Goal: Information Seeking & Learning: Learn about a topic

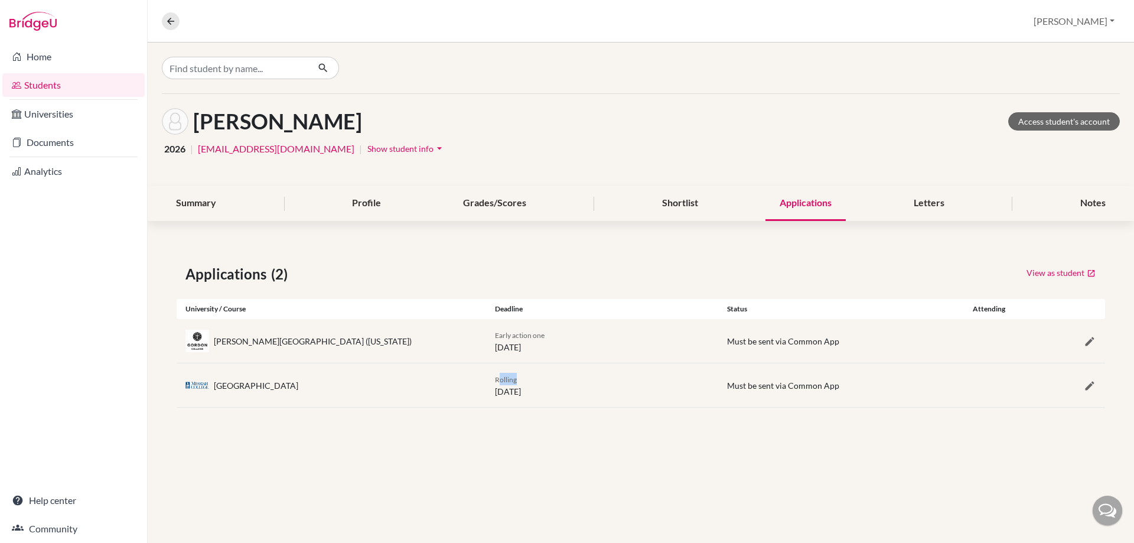
drag, startPoint x: 498, startPoint y: 381, endPoint x: 581, endPoint y: 381, distance: 82.1
click at [581, 381] on div "Rolling [DATE]" at bounding box center [602, 385] width 232 height 25
click at [583, 389] on div "Rolling [DATE]" at bounding box center [602, 385] width 232 height 25
click at [1088, 339] on icon "button" at bounding box center [1090, 341] width 12 height 12
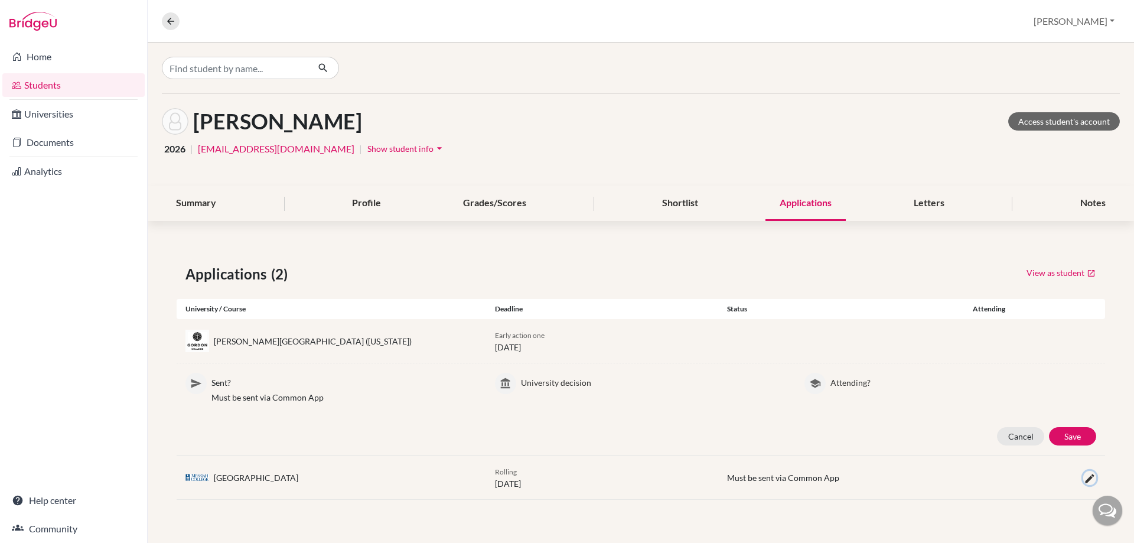
click at [1088, 484] on button "button" at bounding box center [1089, 478] width 13 height 14
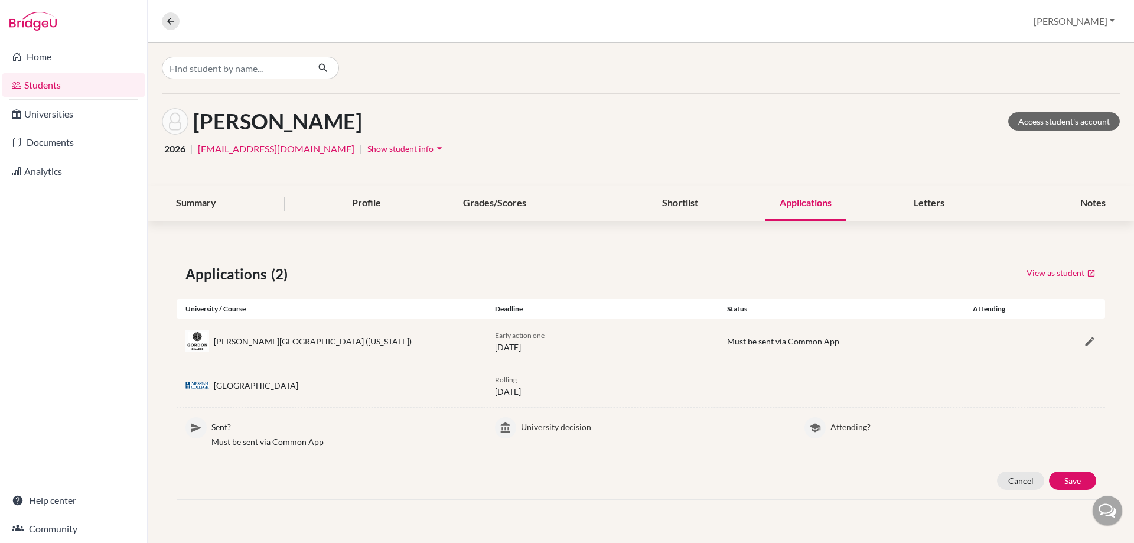
click at [794, 429] on div "University decision" at bounding box center [640, 437] width 309 height 40
click at [934, 206] on div "Letters" at bounding box center [928, 203] width 59 height 35
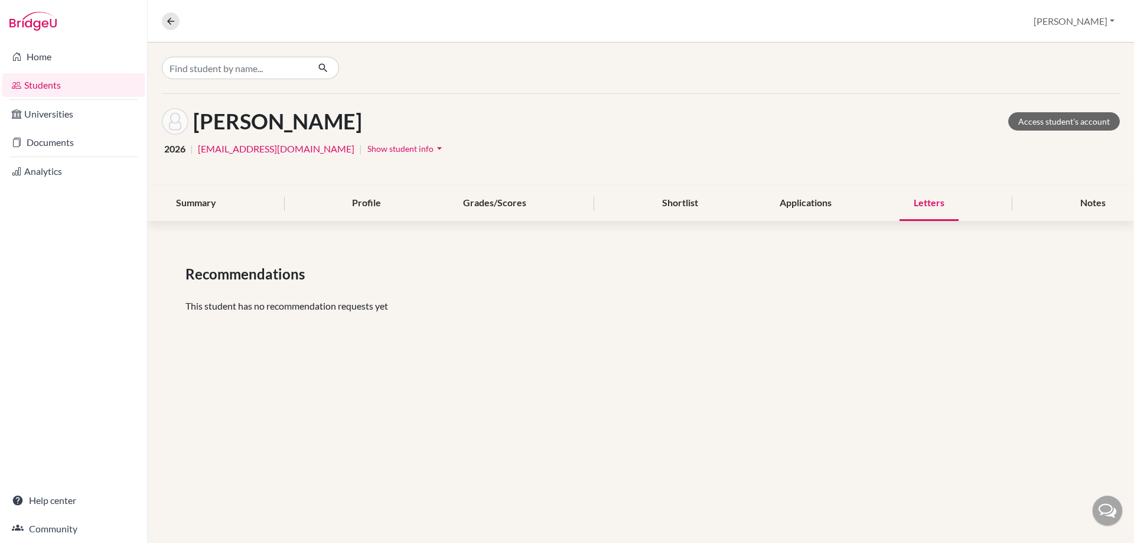
click at [525, 183] on div "[PERSON_NAME] Access student's account 2026 | [EMAIL_ADDRESS][DOMAIN_NAME] | Sh…" at bounding box center [641, 140] width 986 height 92
click at [656, 204] on div "Shortlist" at bounding box center [680, 203] width 64 height 35
click at [699, 212] on div "Shortlist" at bounding box center [680, 203] width 64 height 35
click at [357, 207] on div "Profile" at bounding box center [366, 203] width 57 height 35
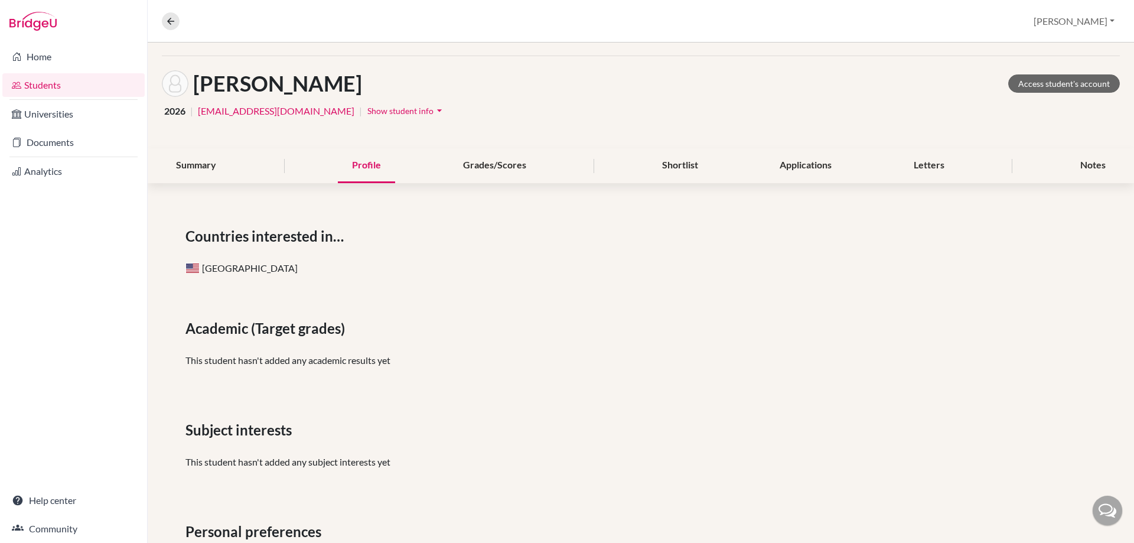
scroll to position [103, 0]
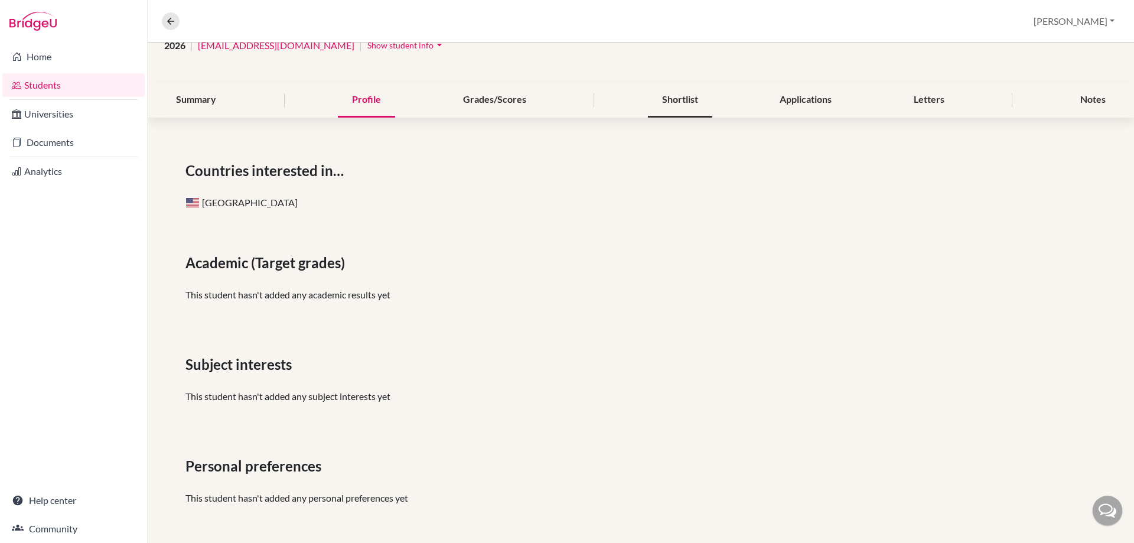
click at [654, 115] on div "Shortlist" at bounding box center [680, 100] width 64 height 35
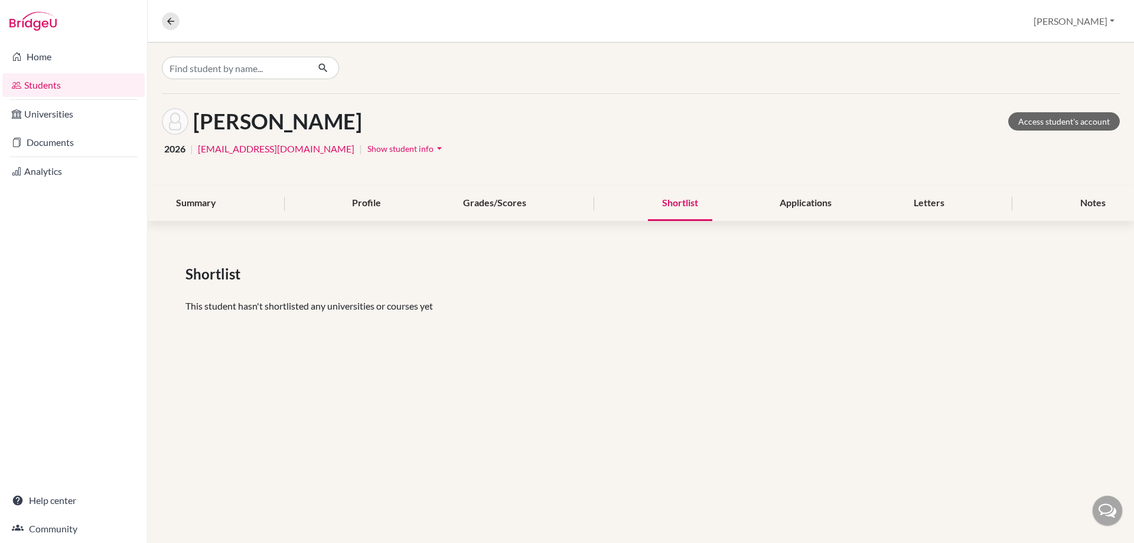
click at [896, 198] on div "Summary Profile Grades/Scores Shortlist Applications Letters Notes" at bounding box center [641, 203] width 958 height 35
click at [821, 206] on div "Applications" at bounding box center [805, 203] width 80 height 35
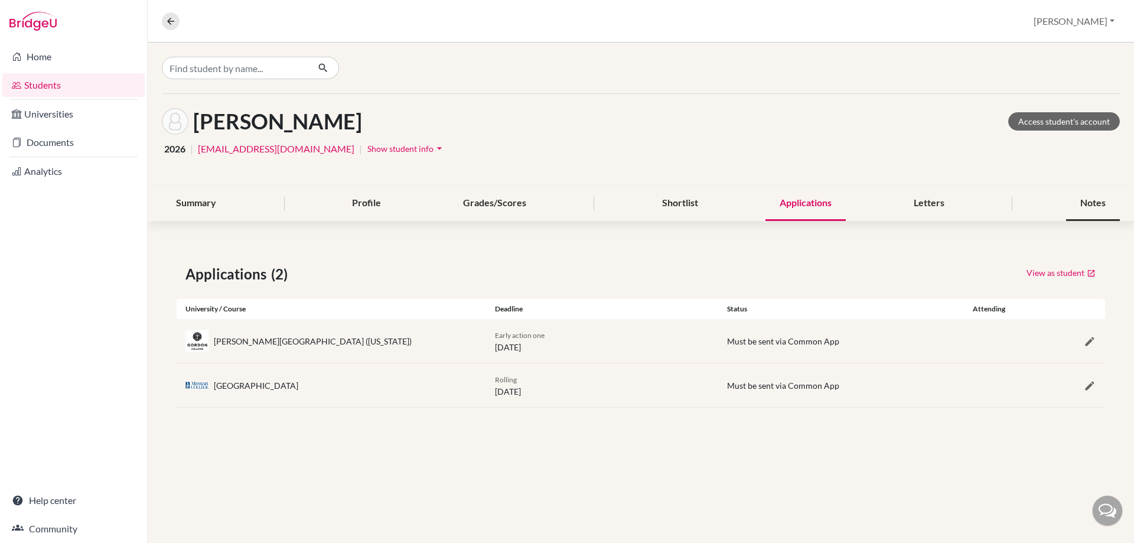
click at [1071, 220] on div "Notes" at bounding box center [1093, 203] width 54 height 35
